Goal: Task Accomplishment & Management: Manage account settings

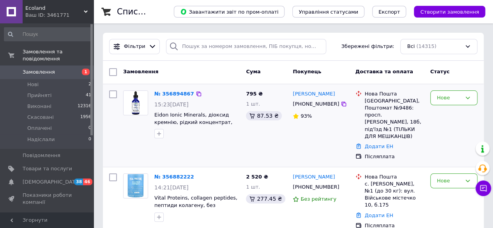
scroll to position [39, 0]
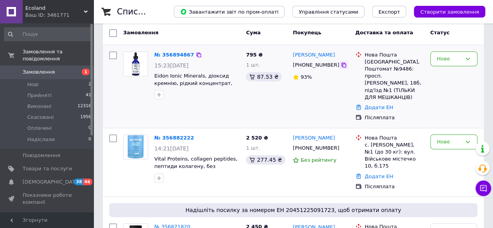
click at [341, 66] on icon at bounding box center [344, 65] width 6 height 6
click at [342, 66] on icon at bounding box center [344, 65] width 5 height 5
click at [176, 52] on link "№ 356894867" at bounding box center [174, 55] width 40 height 6
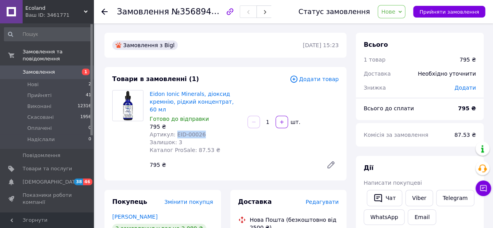
drag, startPoint x: 173, startPoint y: 125, endPoint x: 203, endPoint y: 126, distance: 29.7
click at [205, 131] on div "Артикул: EID-00026" at bounding box center [196, 135] width 92 height 8
copy span "EID-00026"
click at [105, 11] on use at bounding box center [104, 12] width 6 height 6
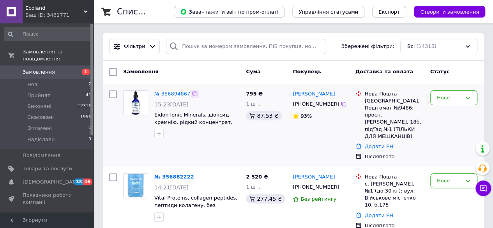
click at [192, 94] on icon at bounding box center [195, 94] width 6 height 6
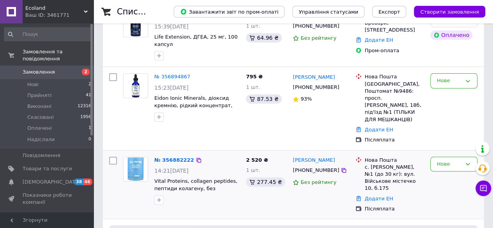
scroll to position [39, 0]
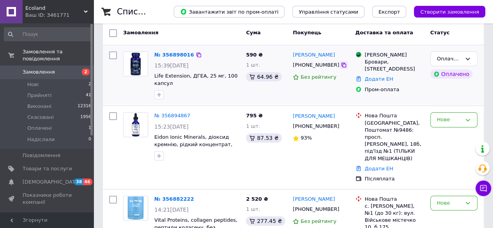
click at [341, 64] on icon at bounding box center [344, 65] width 6 height 6
click at [449, 56] on div "Оплачено" at bounding box center [449, 59] width 25 height 8
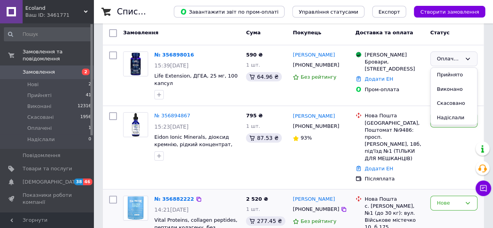
drag, startPoint x: 445, startPoint y: 72, endPoint x: 209, endPoint y: 179, distance: 258.4
click at [444, 72] on li "Прийнято" at bounding box center [454, 75] width 46 height 14
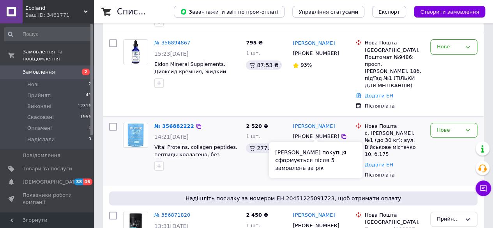
scroll to position [156, 0]
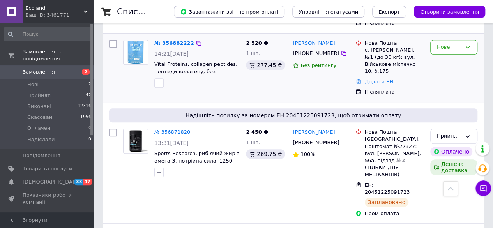
scroll to position [156, 0]
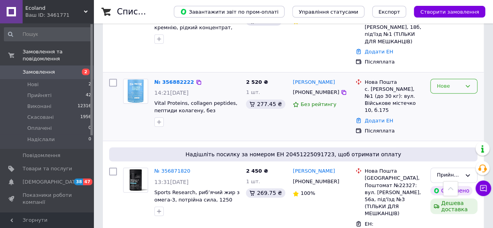
click at [443, 82] on div "Нове" at bounding box center [449, 86] width 25 height 8
drag, startPoint x: 454, startPoint y: 88, endPoint x: 378, endPoint y: 110, distance: 78.8
click at [454, 95] on li "Прийнято" at bounding box center [454, 102] width 46 height 14
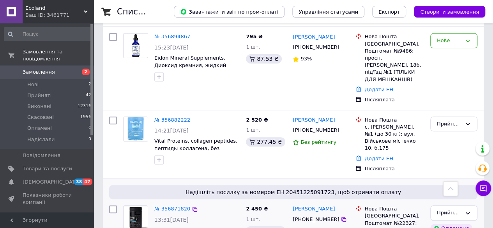
scroll to position [0, 0]
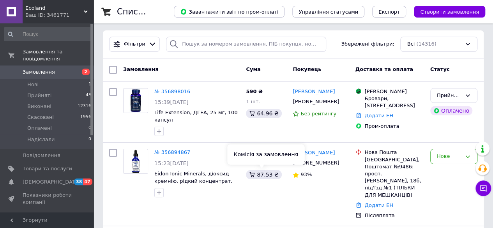
scroll to position [78, 0]
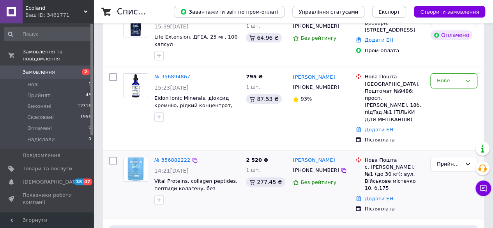
drag, startPoint x: 162, startPoint y: 146, endPoint x: 224, endPoint y: 183, distance: 71.2
click at [241, 197] on div "№ 356882222 14:21[DATE] Vital Proteins, collagen peptides, пептиди колагену, бе…" at bounding box center [293, 185] width 381 height 69
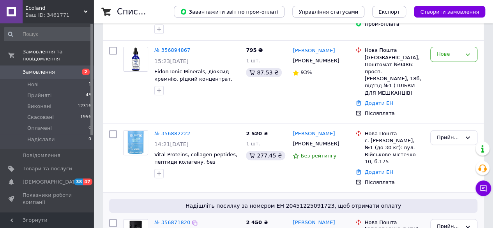
scroll to position [156, 0]
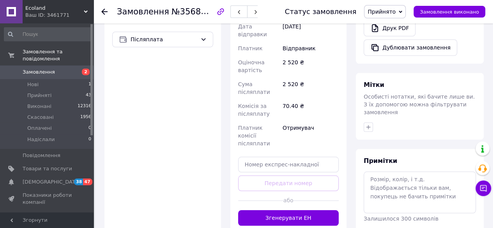
scroll to position [312, 0]
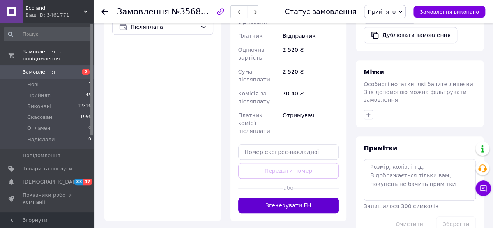
click at [277, 198] on button "Згенерувати ЕН" at bounding box center [288, 206] width 101 height 16
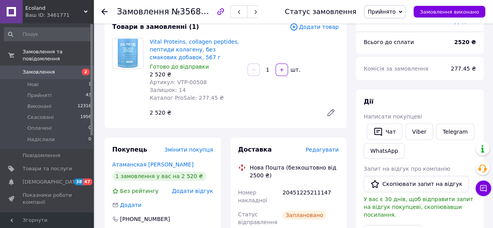
scroll to position [0, 0]
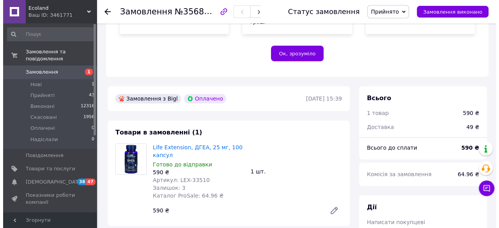
scroll to position [234, 0]
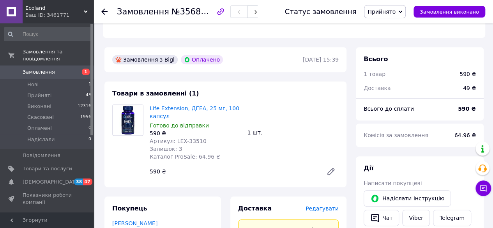
click at [327, 206] on span "Редагувати" at bounding box center [322, 209] width 33 height 6
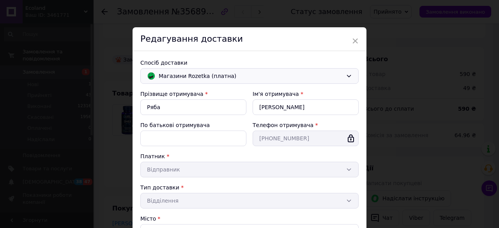
click at [214, 76] on span "Магазини Rozetka (платна)" at bounding box center [251, 76] width 184 height 9
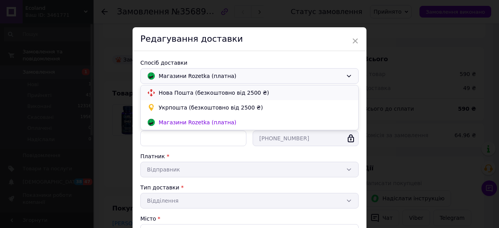
click at [182, 95] on span "Нова Пошта (безкоштовно від 2500 ₴)" at bounding box center [255, 93] width 193 height 8
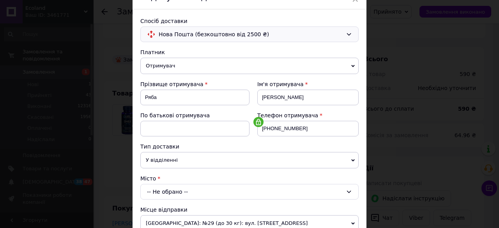
scroll to position [117, 0]
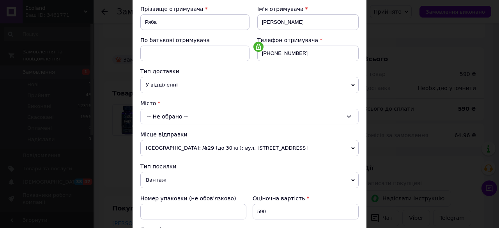
click at [173, 85] on span "У відділенні" at bounding box center [249, 85] width 218 height 16
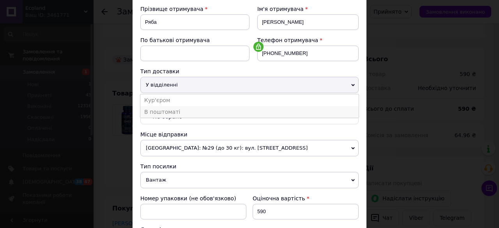
click at [174, 112] on li "В поштоматі" at bounding box center [249, 112] width 218 height 12
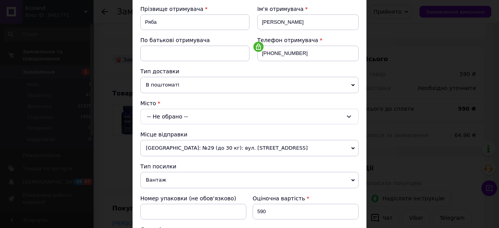
click at [171, 120] on div "-- Не обрано --" at bounding box center [249, 117] width 218 height 16
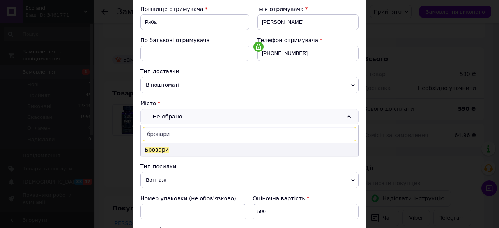
type input "бровари"
click at [195, 144] on li "Бровари" at bounding box center [250, 150] width 218 height 12
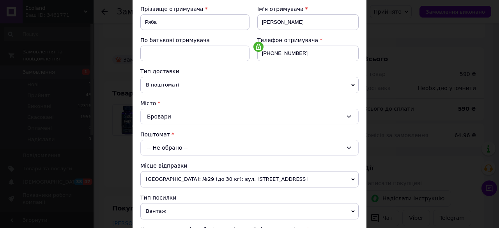
click at [170, 148] on div "-- Не обрано --" at bounding box center [249, 148] width 218 height 16
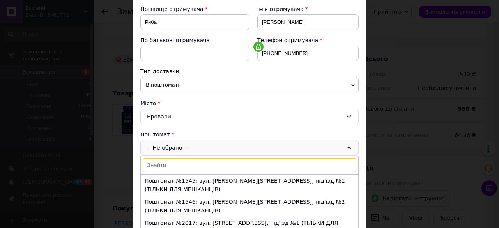
drag, startPoint x: 170, startPoint y: 148, endPoint x: 163, endPoint y: 161, distance: 15.4
click at [163, 161] on input at bounding box center [250, 165] width 214 height 14
click at [165, 162] on input at bounding box center [250, 165] width 214 height 14
paste input "35654"
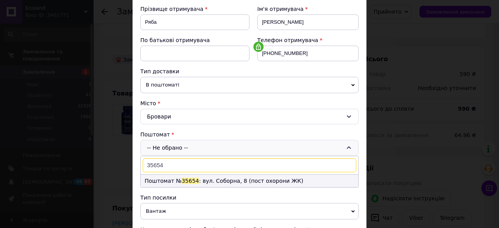
type input "35654"
click at [211, 179] on li "Поштомат № 35654 : вул. Соборна, 8 (пост охорони ЖК)" at bounding box center [250, 181] width 218 height 12
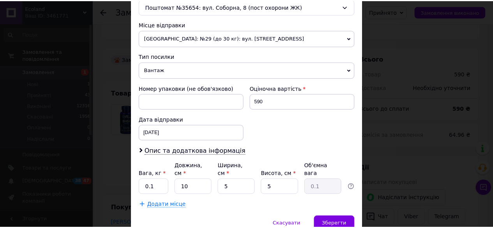
scroll to position [273, 0]
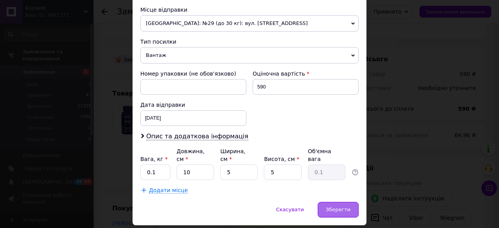
click at [332, 207] on span "Зберегти" at bounding box center [338, 210] width 25 height 6
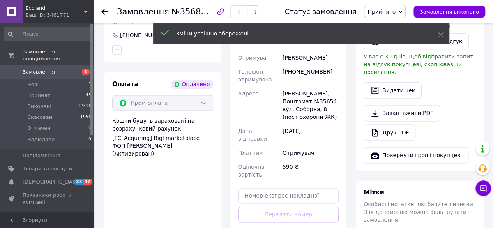
scroll to position [468, 0]
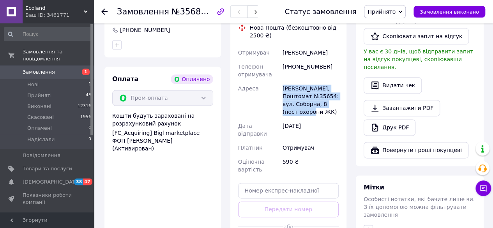
drag, startPoint x: 281, startPoint y: 71, endPoint x: 325, endPoint y: 97, distance: 51.6
click at [325, 97] on div "[PERSON_NAME], Поштомат №35654: вул. Соборна, 8 (пост охорони ЖК)" at bounding box center [310, 100] width 59 height 37
copy div "[PERSON_NAME], Поштомат №35654: вул. Соборна, 8 (пост охорони ЖК)"
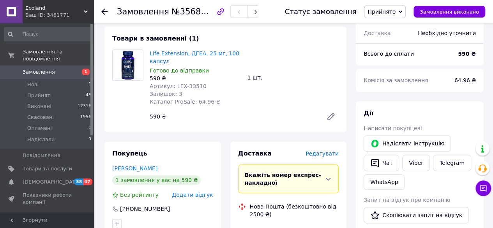
scroll to position [273, 0]
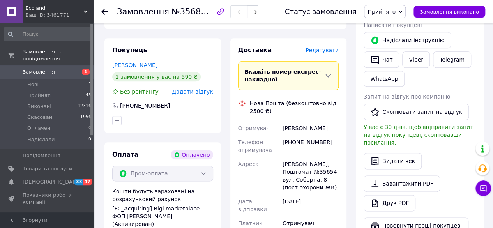
scroll to position [507, 0]
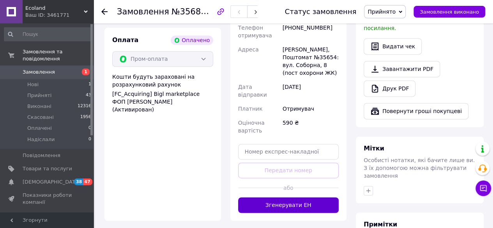
click at [304, 197] on button "Згенерувати ЕН" at bounding box center [288, 205] width 101 height 16
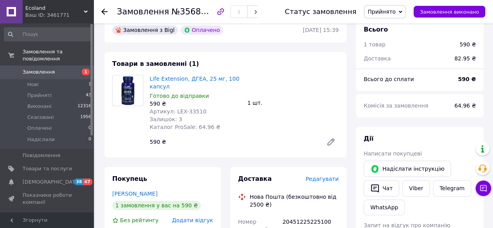
scroll to position [234, 0]
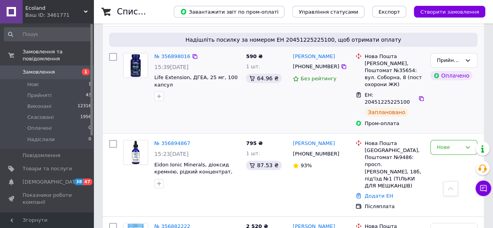
scroll to position [39, 0]
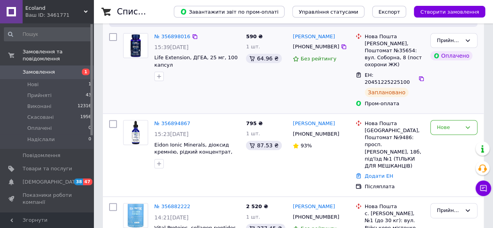
scroll to position [78, 0]
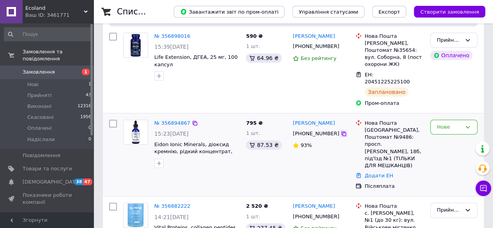
click at [342, 131] on icon at bounding box center [344, 133] width 5 height 5
drag, startPoint x: 454, startPoint y: 113, endPoint x: 450, endPoint y: 120, distance: 7.9
click at [454, 123] on div "Нове" at bounding box center [449, 127] width 25 height 8
drag, startPoint x: 450, startPoint y: 120, endPoint x: 306, endPoint y: 144, distance: 145.9
click at [445, 136] on li "Прийнято" at bounding box center [454, 143] width 46 height 14
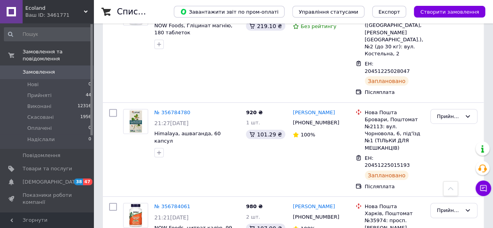
scroll to position [858, 0]
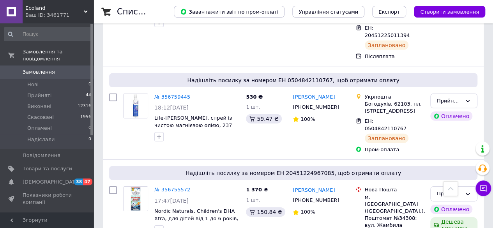
scroll to position [1131, 0]
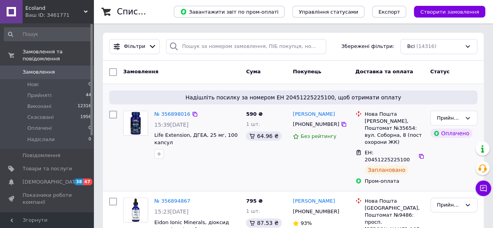
scroll to position [78, 0]
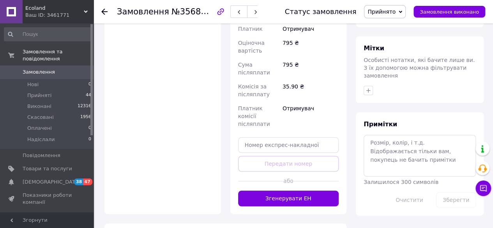
scroll to position [351, 0]
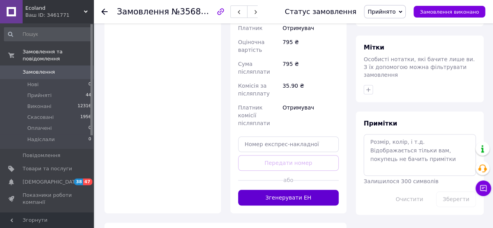
click at [279, 190] on button "Згенерувати ЕН" at bounding box center [288, 198] width 101 height 16
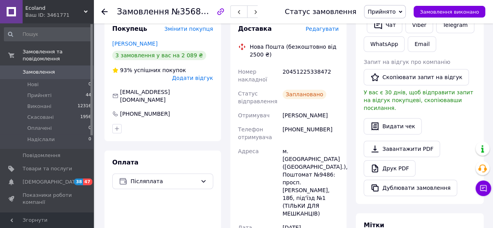
scroll to position [156, 0]
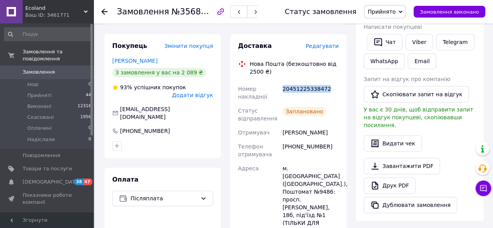
drag, startPoint x: 283, startPoint y: 80, endPoint x: 314, endPoint y: 82, distance: 30.9
click at [325, 82] on div "20451225338472" at bounding box center [310, 93] width 59 height 22
copy div "20451225338472"
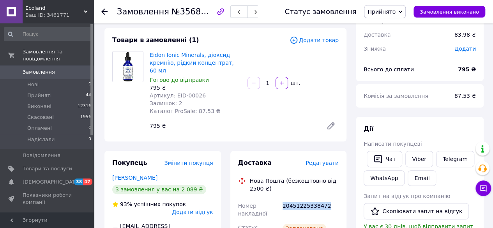
scroll to position [0, 0]
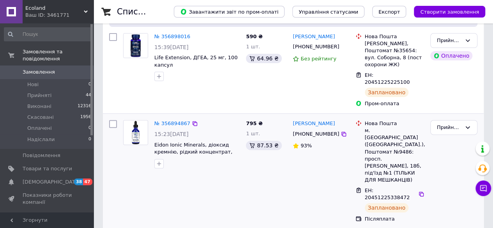
scroll to position [78, 0]
drag, startPoint x: 374, startPoint y: 152, endPoint x: 402, endPoint y: 155, distance: 27.5
click at [412, 186] on div "ЕН: 20451225338472" at bounding box center [394, 194] width 61 height 16
copy div "20451225338472"
click at [256, 180] on div "795 ₴ 1 шт. 87.53 ₴" at bounding box center [266, 171] width 47 height 109
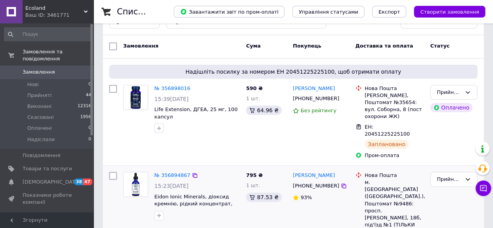
scroll to position [0, 0]
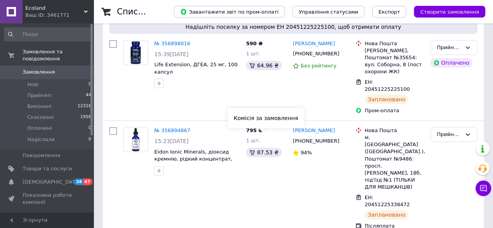
scroll to position [78, 0]
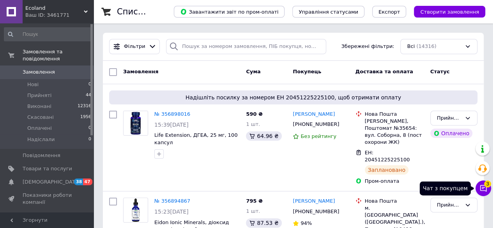
click at [483, 190] on icon at bounding box center [484, 189] width 8 height 8
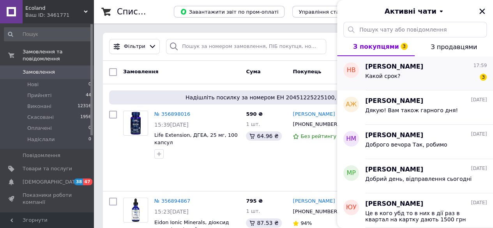
click at [380, 77] on span "Какой срок?" at bounding box center [383, 76] width 35 height 6
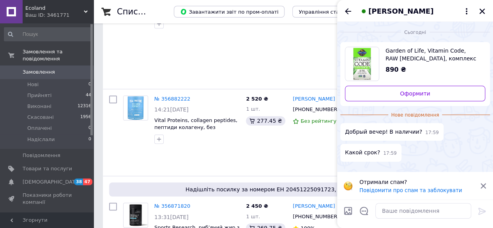
scroll to position [239, 0]
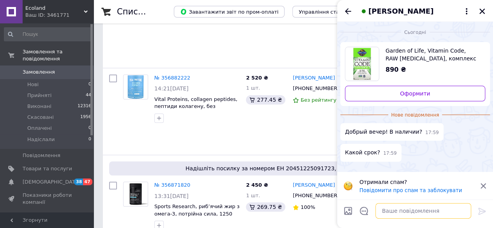
click at [431, 209] on textarea at bounding box center [424, 211] width 96 height 16
type textarea "Добрий вечір До 11.2026"
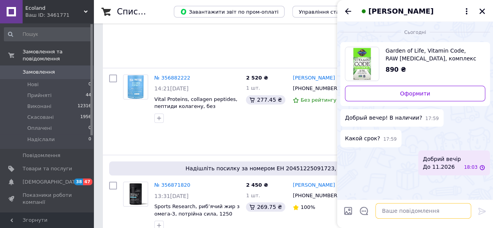
scroll to position [0, 0]
click at [350, 9] on icon "Назад" at bounding box center [348, 11] width 9 height 9
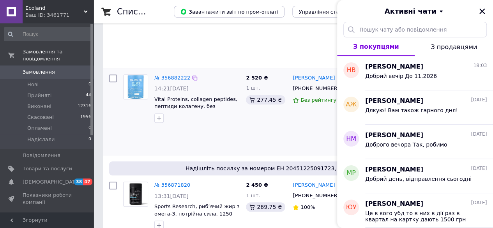
drag, startPoint x: 480, startPoint y: 12, endPoint x: 236, endPoint y: 79, distance: 252.9
click at [480, 12] on icon "Закрити" at bounding box center [482, 11] width 7 height 7
